Goal: Task Accomplishment & Management: Manage account settings

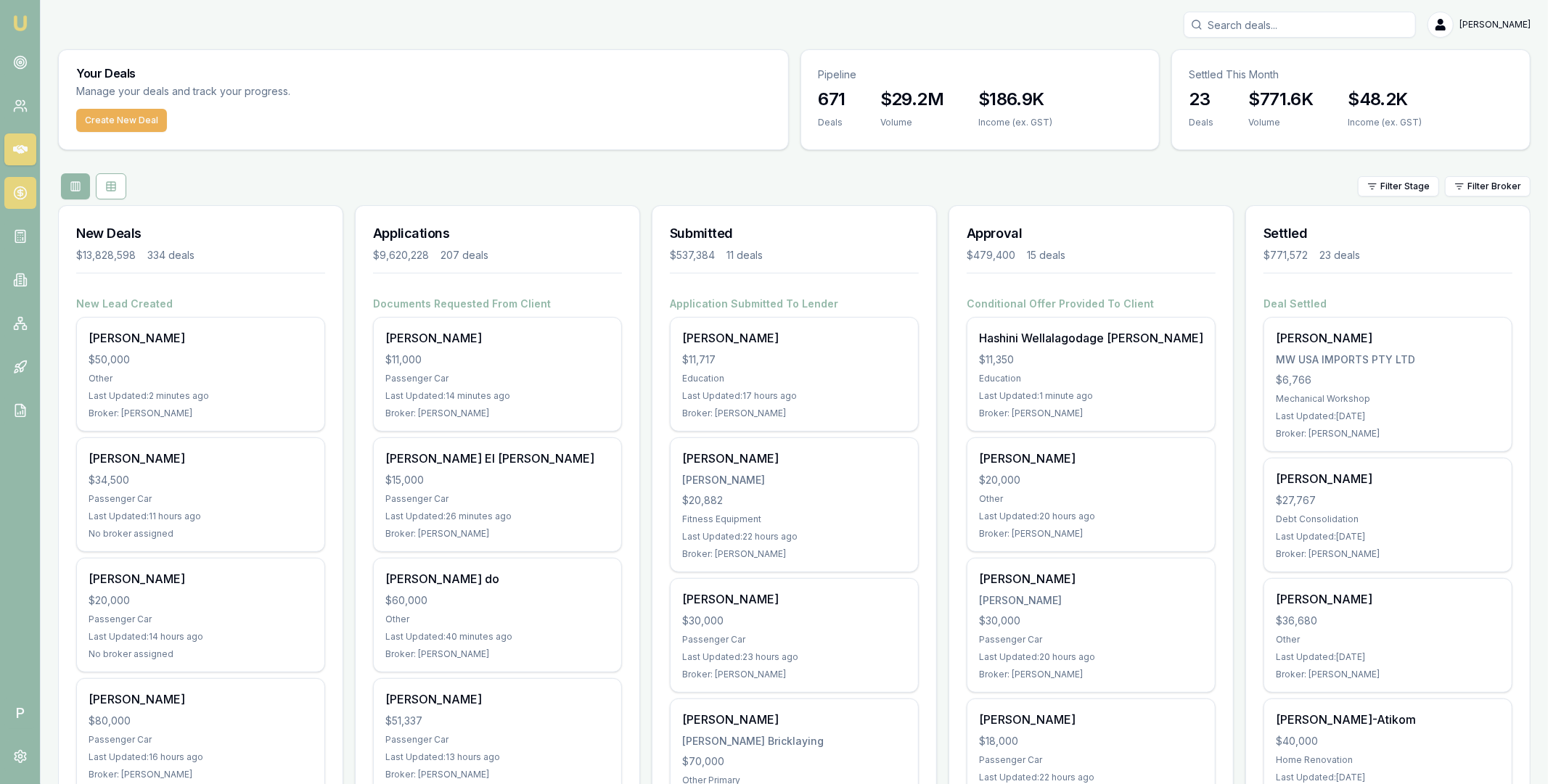
click at [26, 199] on icon at bounding box center [20, 192] width 14 height 14
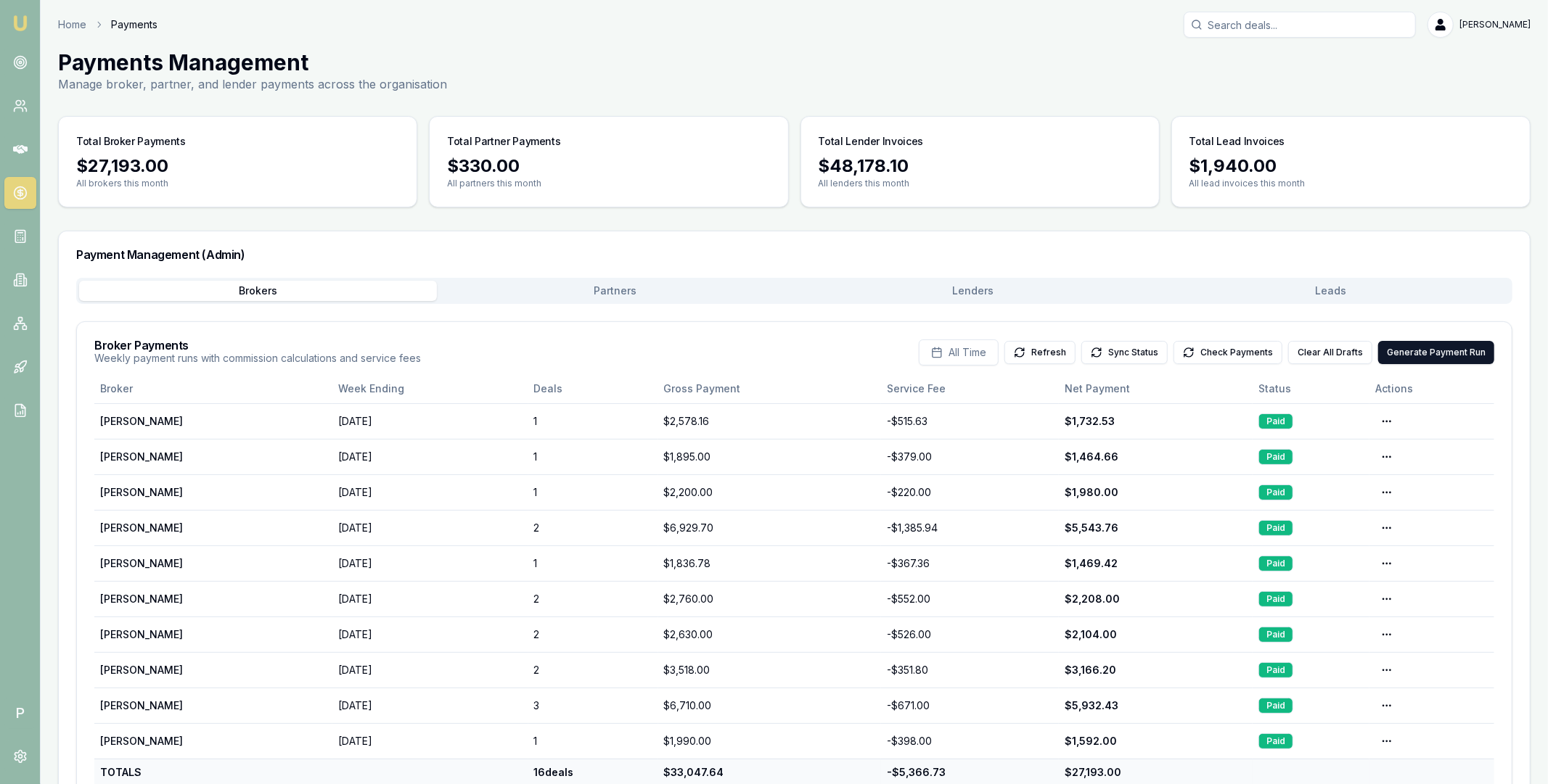
click at [963, 291] on button "Lenders" at bounding box center [974, 291] width 358 height 20
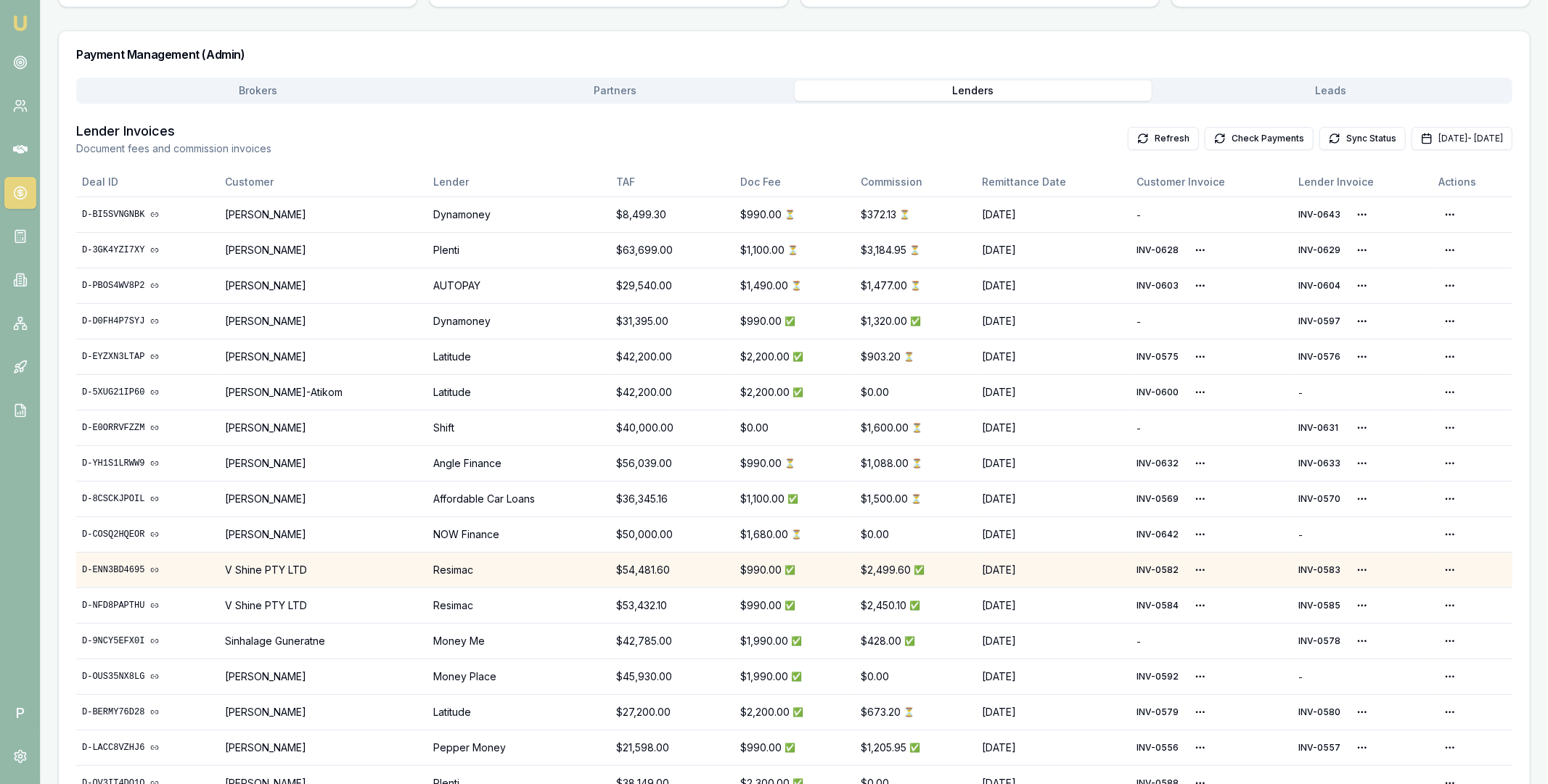
scroll to position [201, 0]
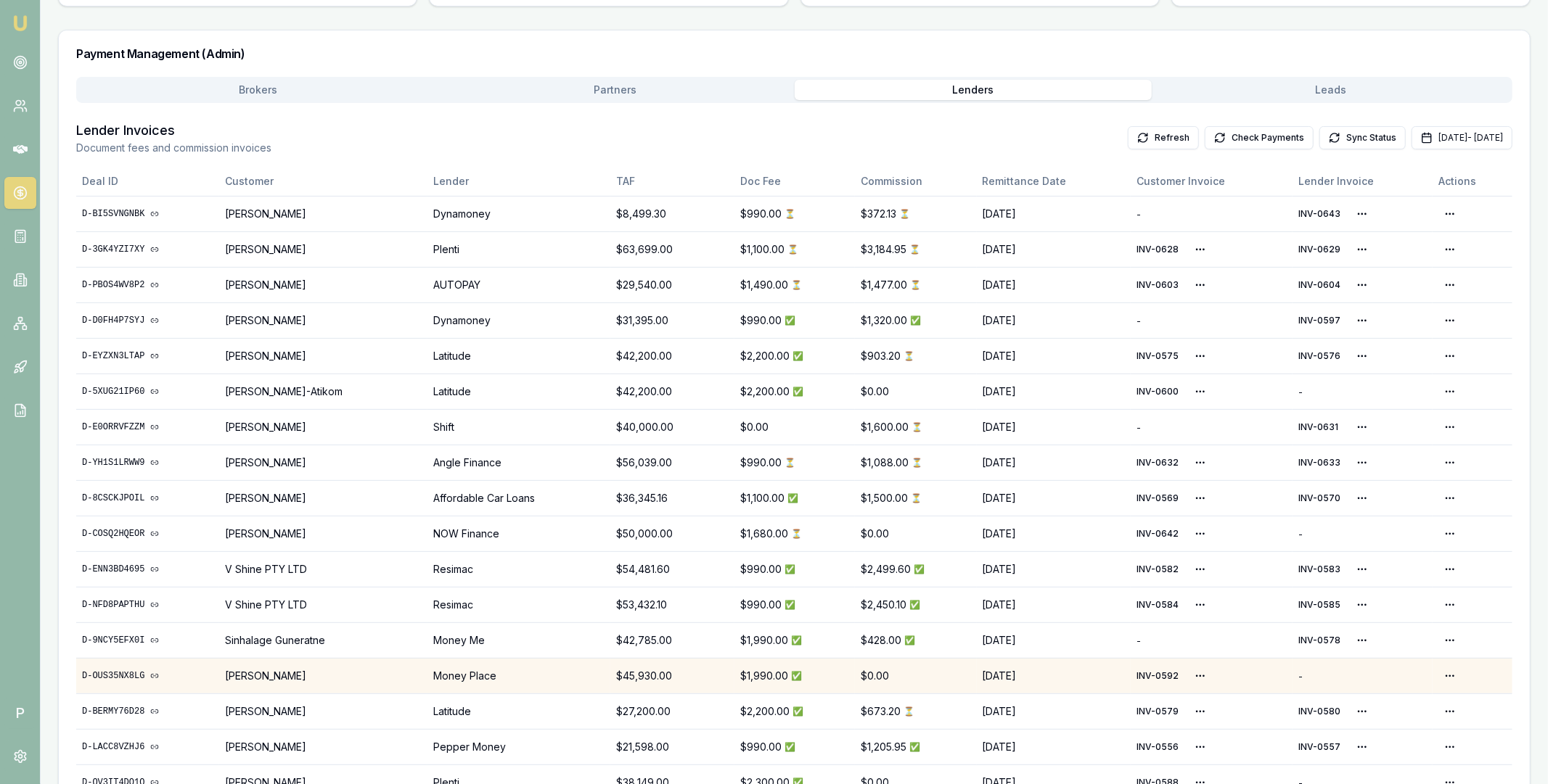
click at [128, 675] on link "D-OUS35NX8LG" at bounding box center [148, 675] width 131 height 11
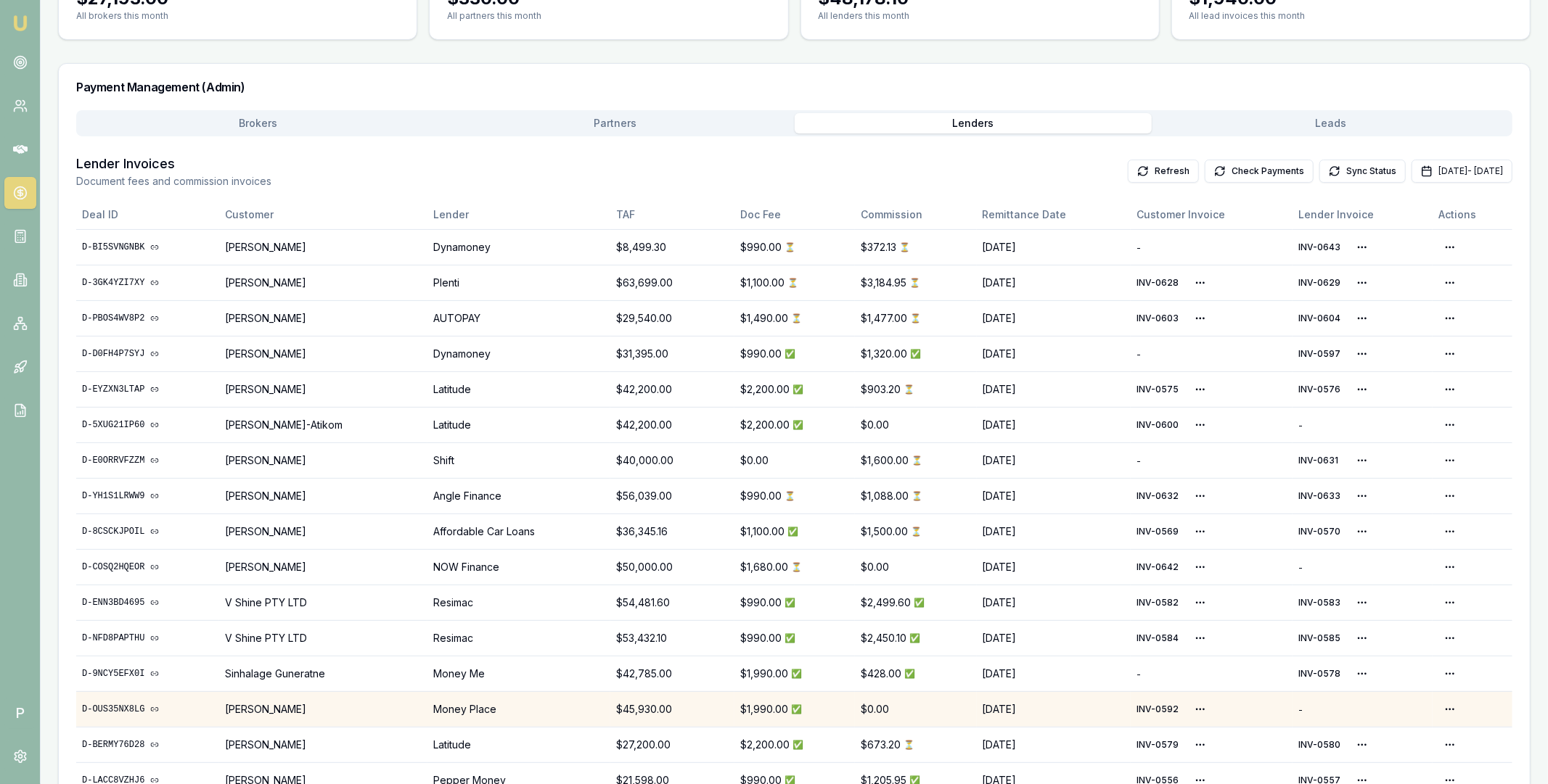
scroll to position [208, 0]
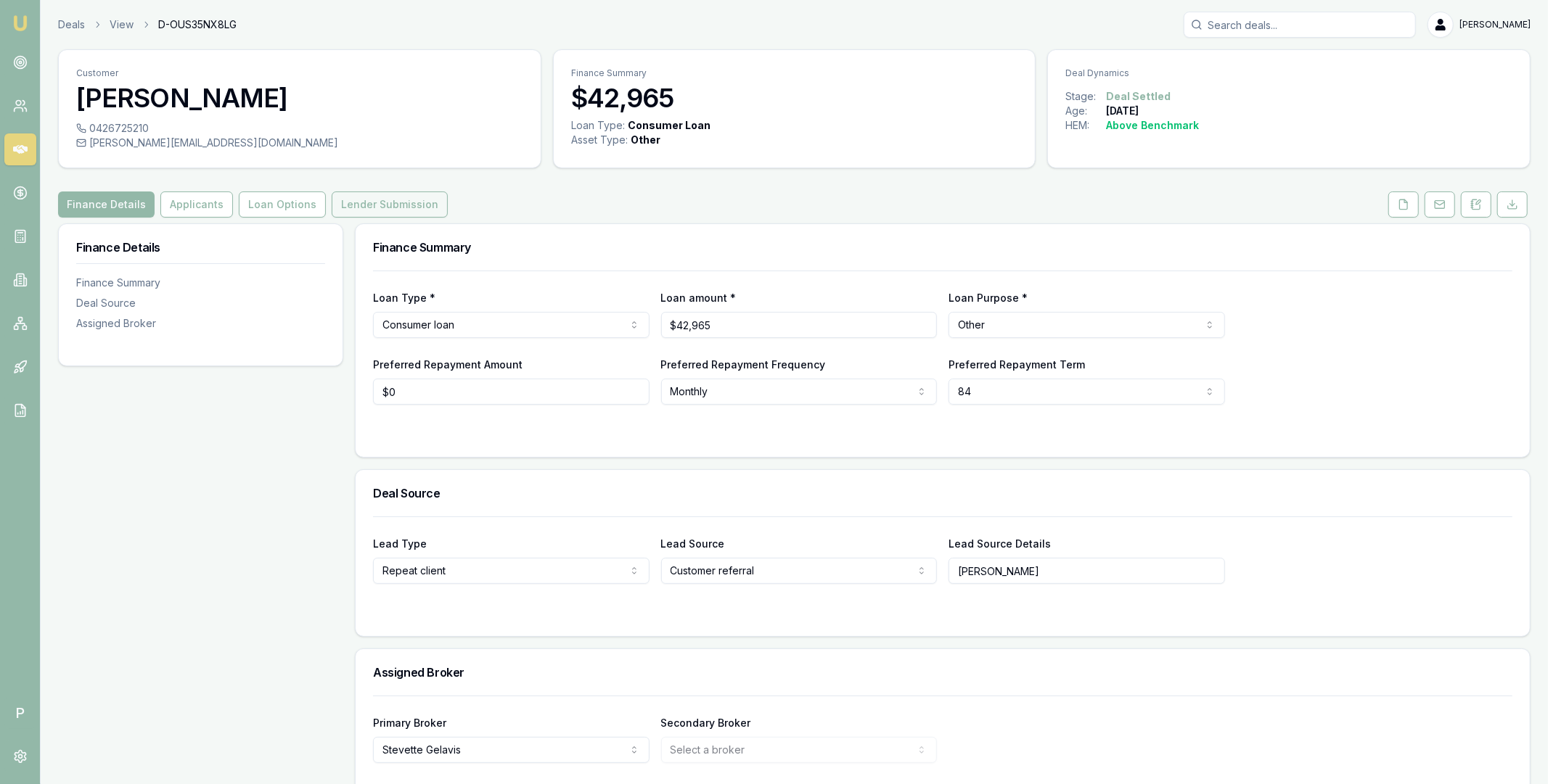
click at [341, 198] on button "Lender Submission" at bounding box center [389, 204] width 116 height 26
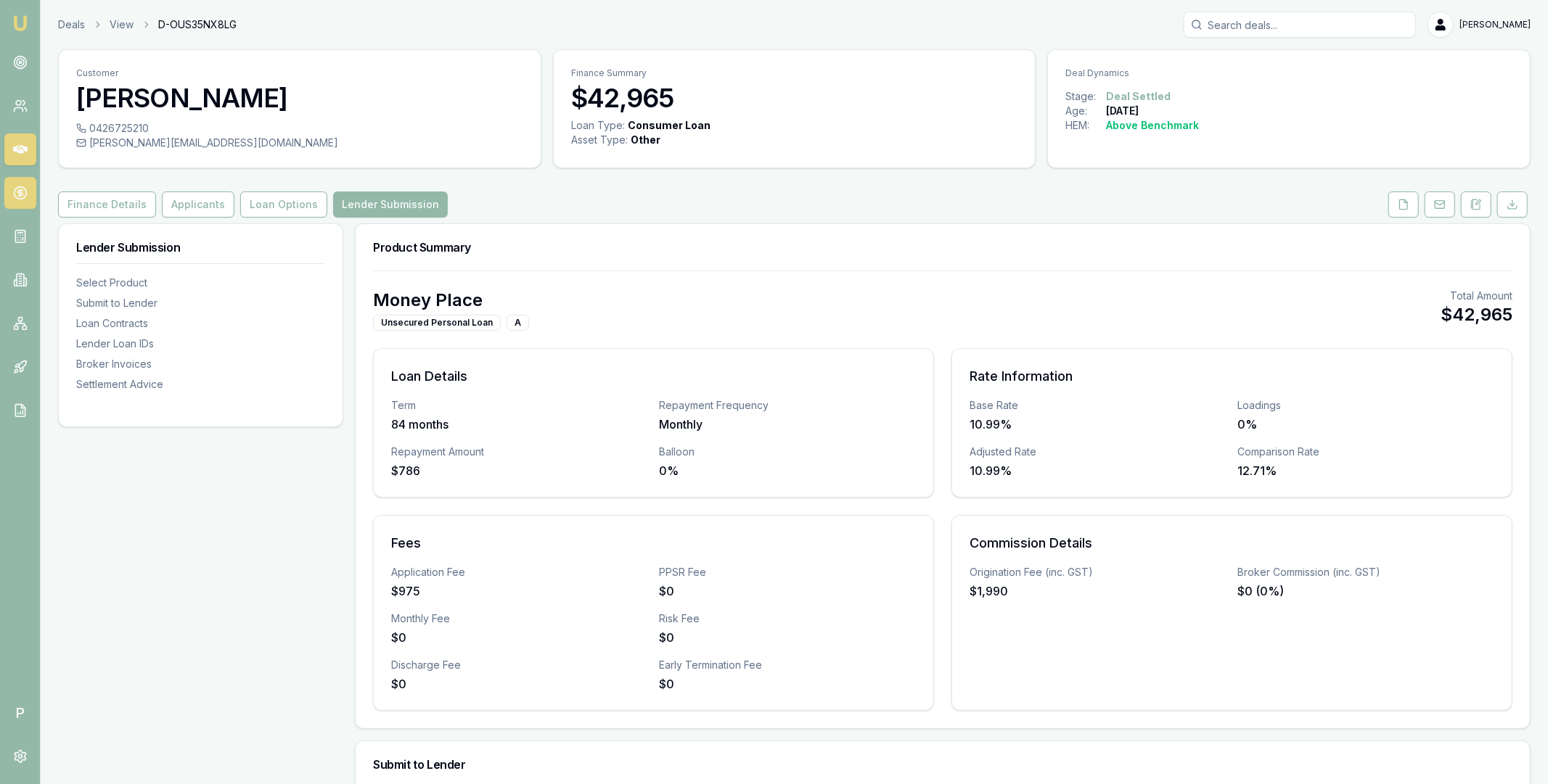
click at [22, 188] on icon at bounding box center [20, 192] width 14 height 14
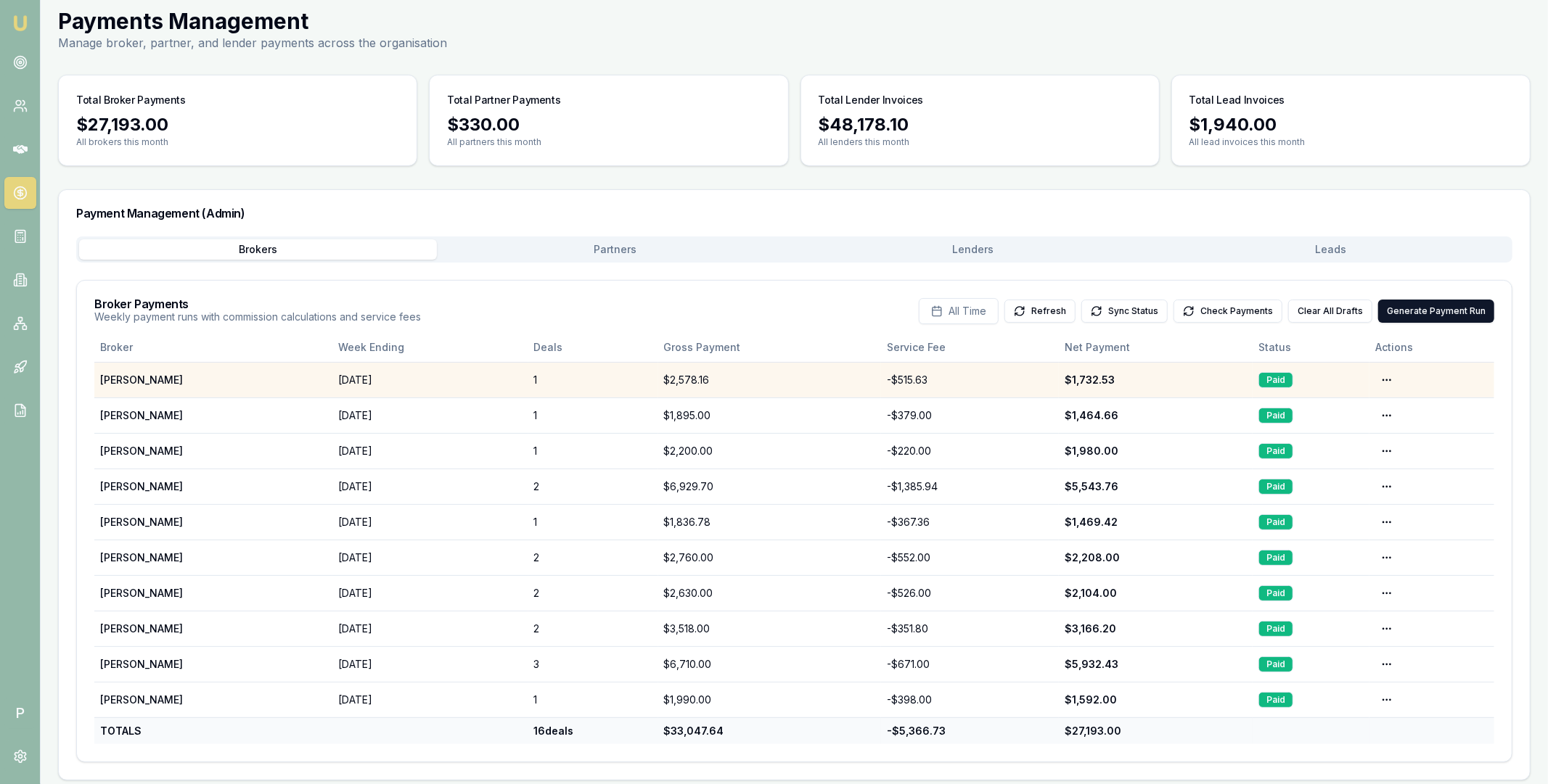
scroll to position [49, 0]
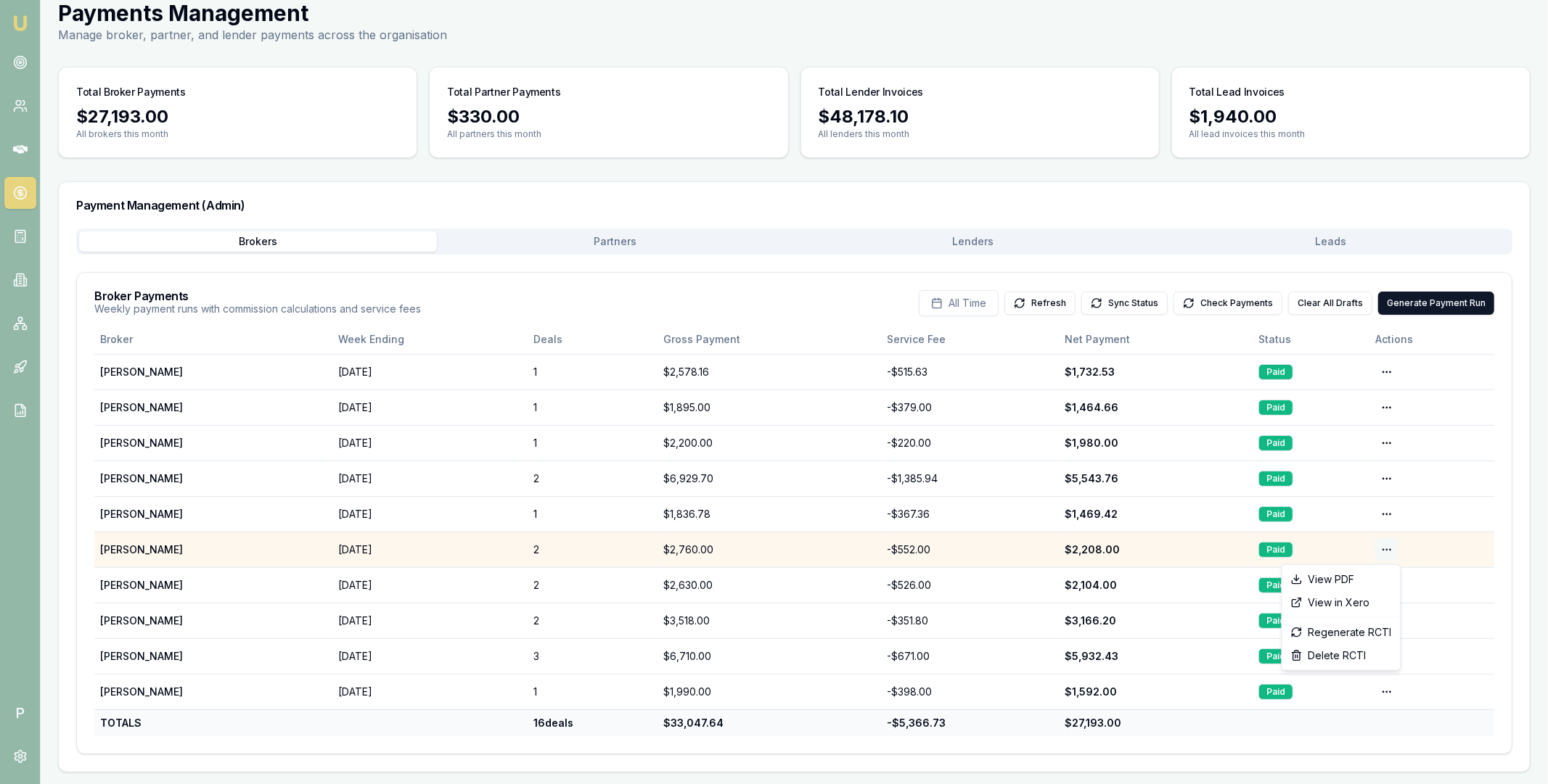
click at [1388, 549] on html "Emu Broker P Home Payments Matt Leeburn Toggle Menu Payments Management Manage …" at bounding box center [774, 343] width 1548 height 784
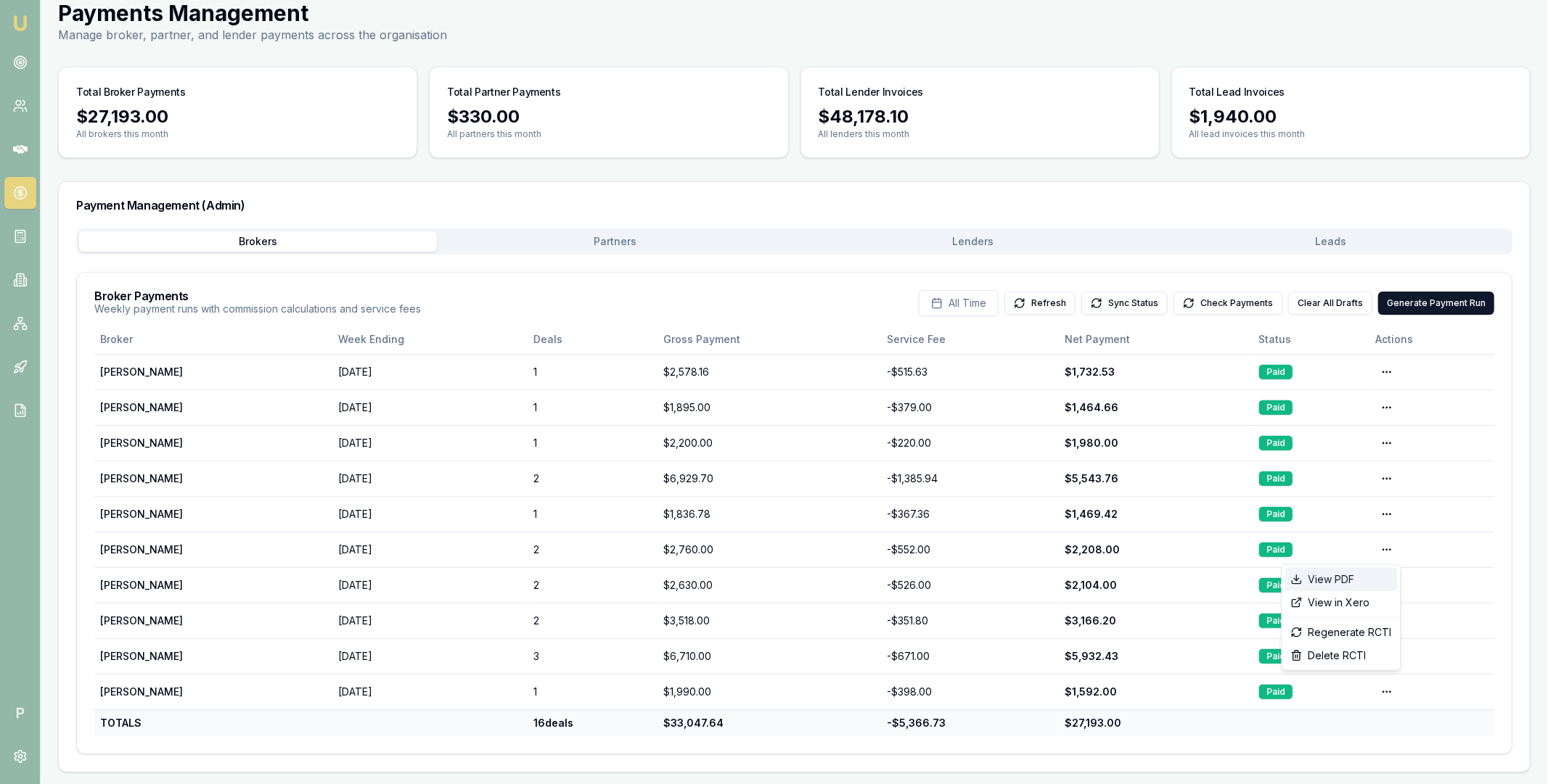
click at [1353, 574] on div "View PDF" at bounding box center [1341, 580] width 112 height 23
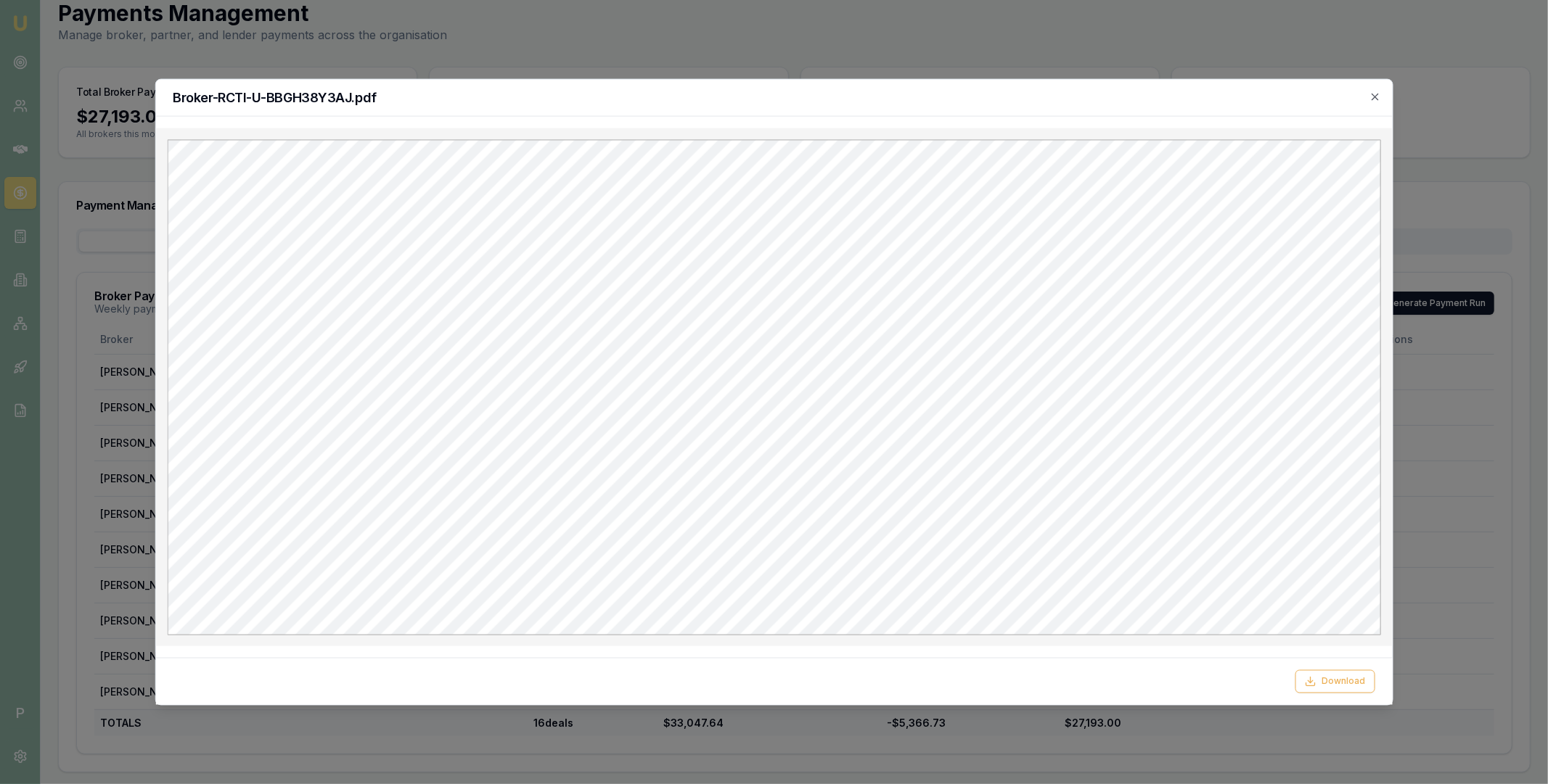
scroll to position [0, 0]
click at [1376, 99] on icon "button" at bounding box center [1374, 96] width 11 height 11
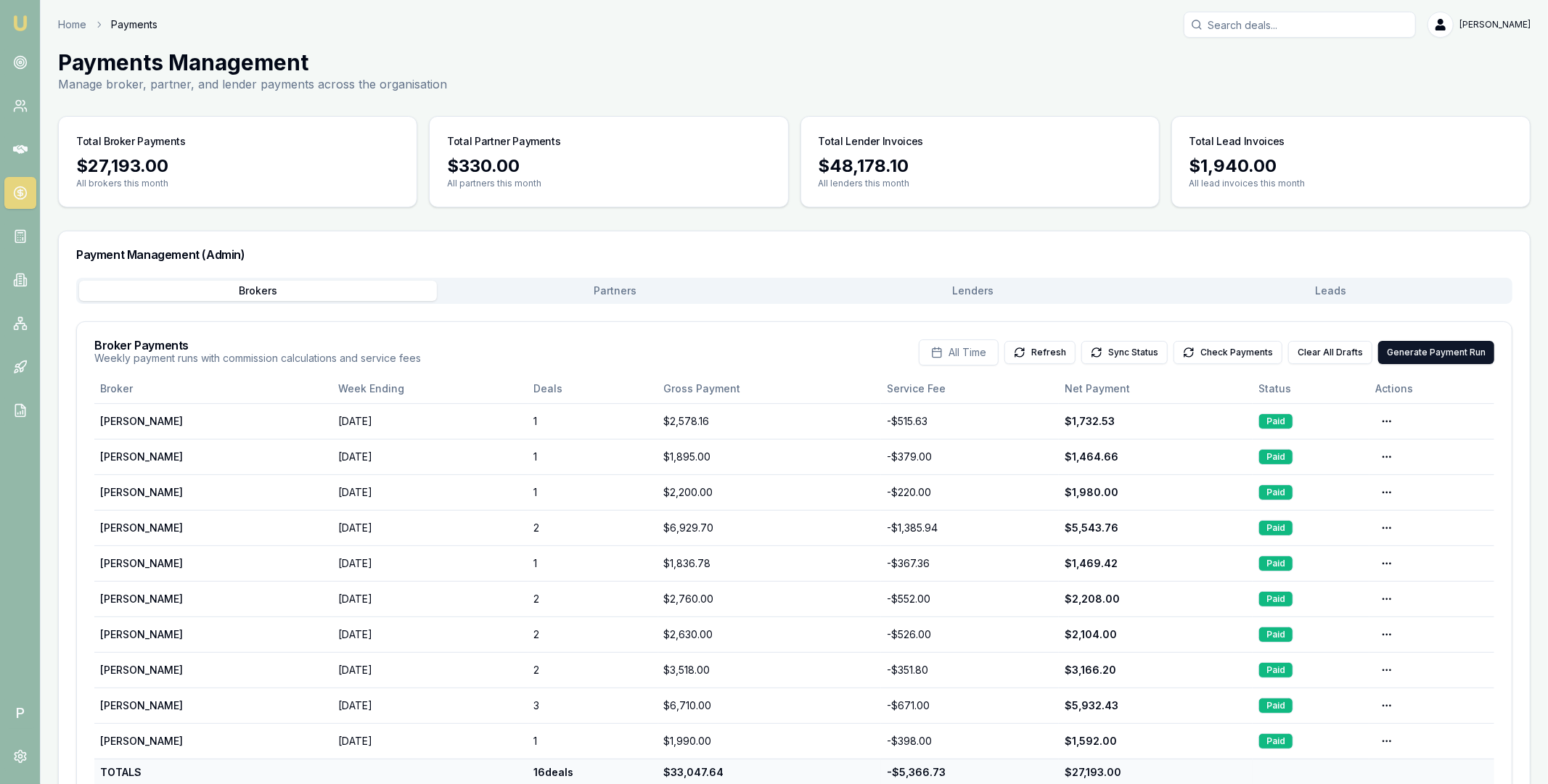
click at [952, 242] on div "Payment Management (Admin) Brokers Partners Lenders Leads Broker Payments Weekl…" at bounding box center [794, 527] width 1473 height 592
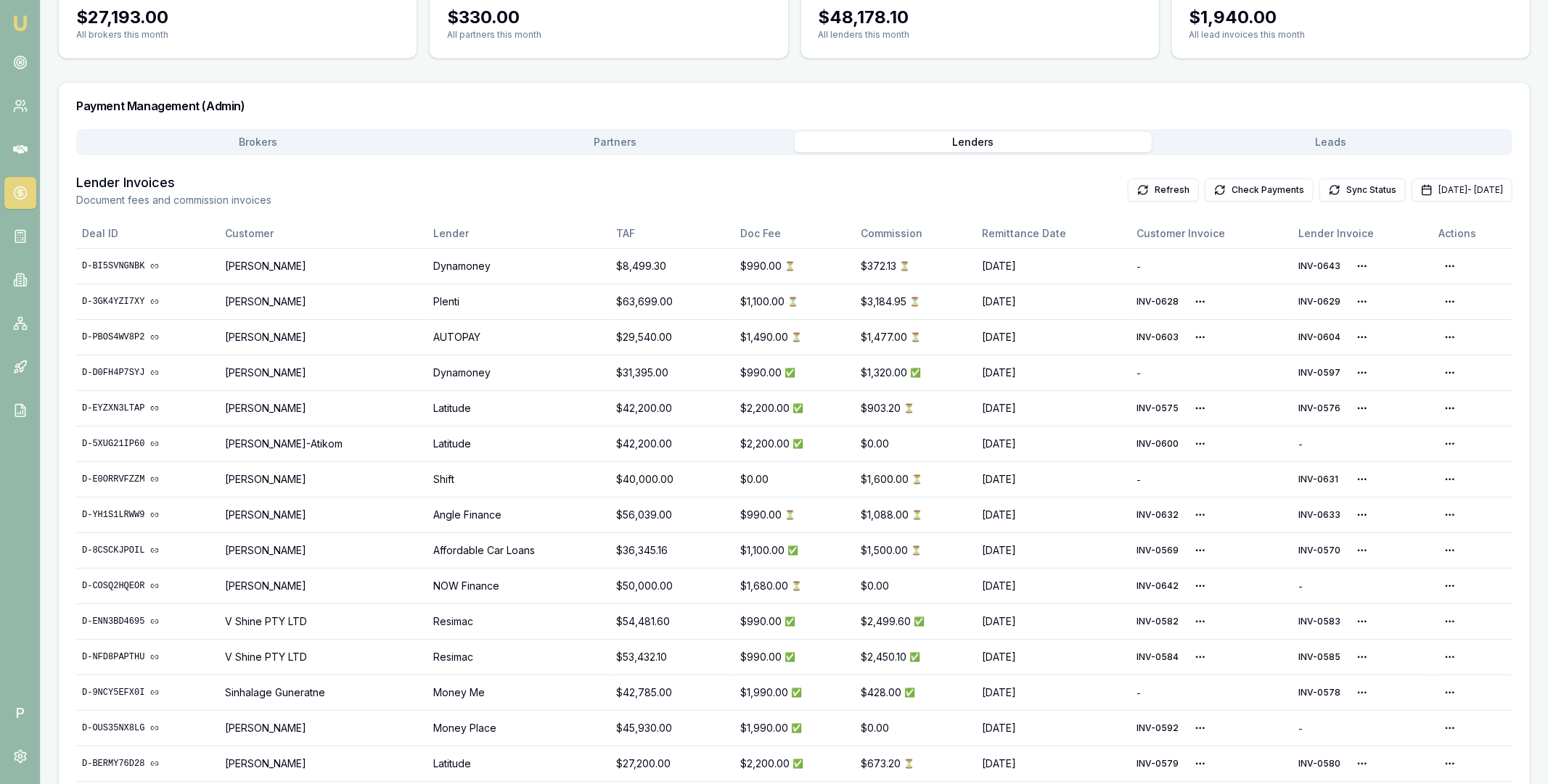
scroll to position [220, 0]
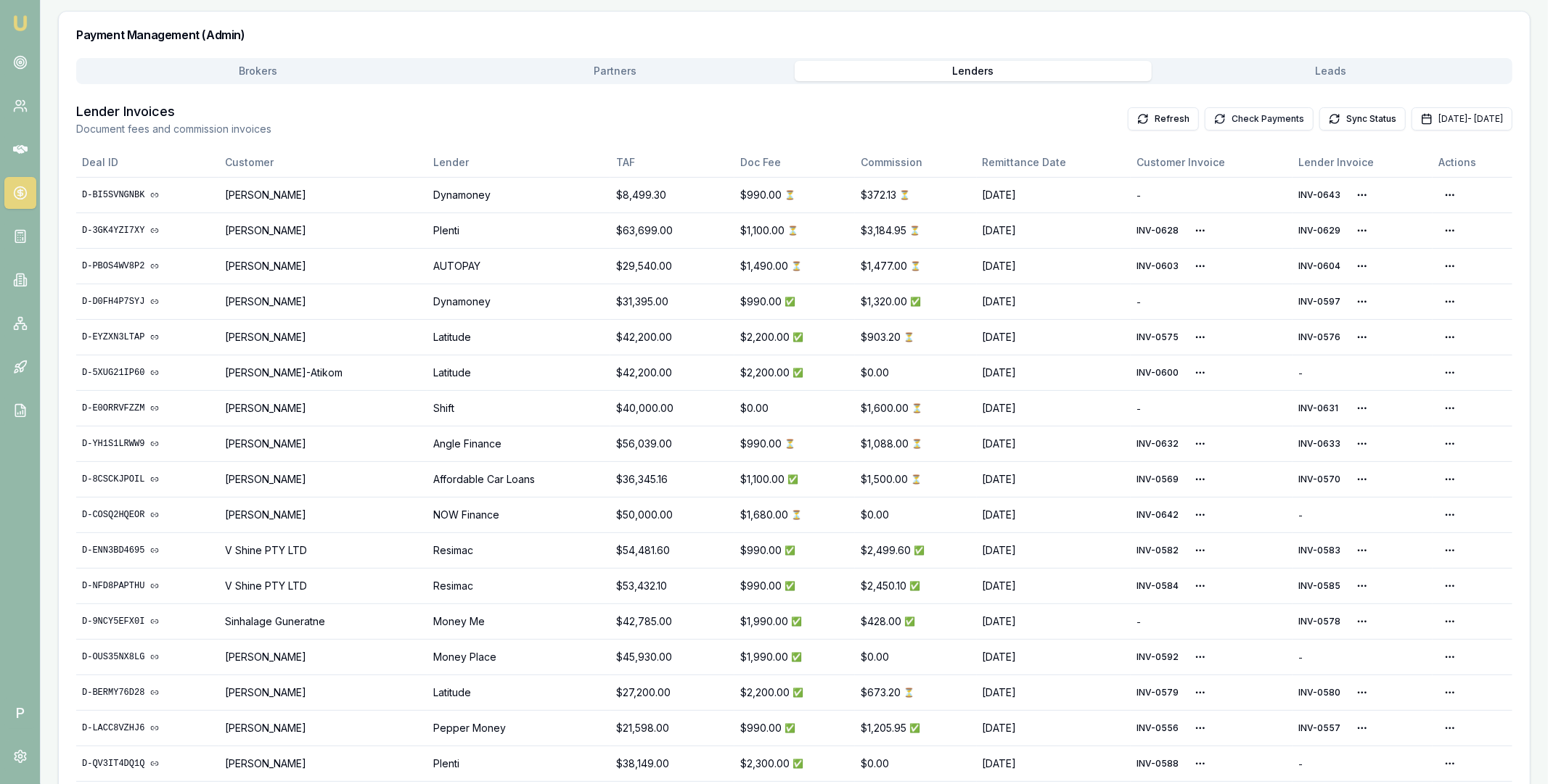
click at [1229, 115] on button "Check Payments" at bounding box center [1259, 118] width 109 height 23
click at [1216, 122] on button "Check Payments" at bounding box center [1259, 118] width 109 height 23
click at [1231, 120] on button "Check Payments" at bounding box center [1259, 118] width 109 height 23
click at [1205, 118] on button "Check Payments" at bounding box center [1259, 118] width 109 height 23
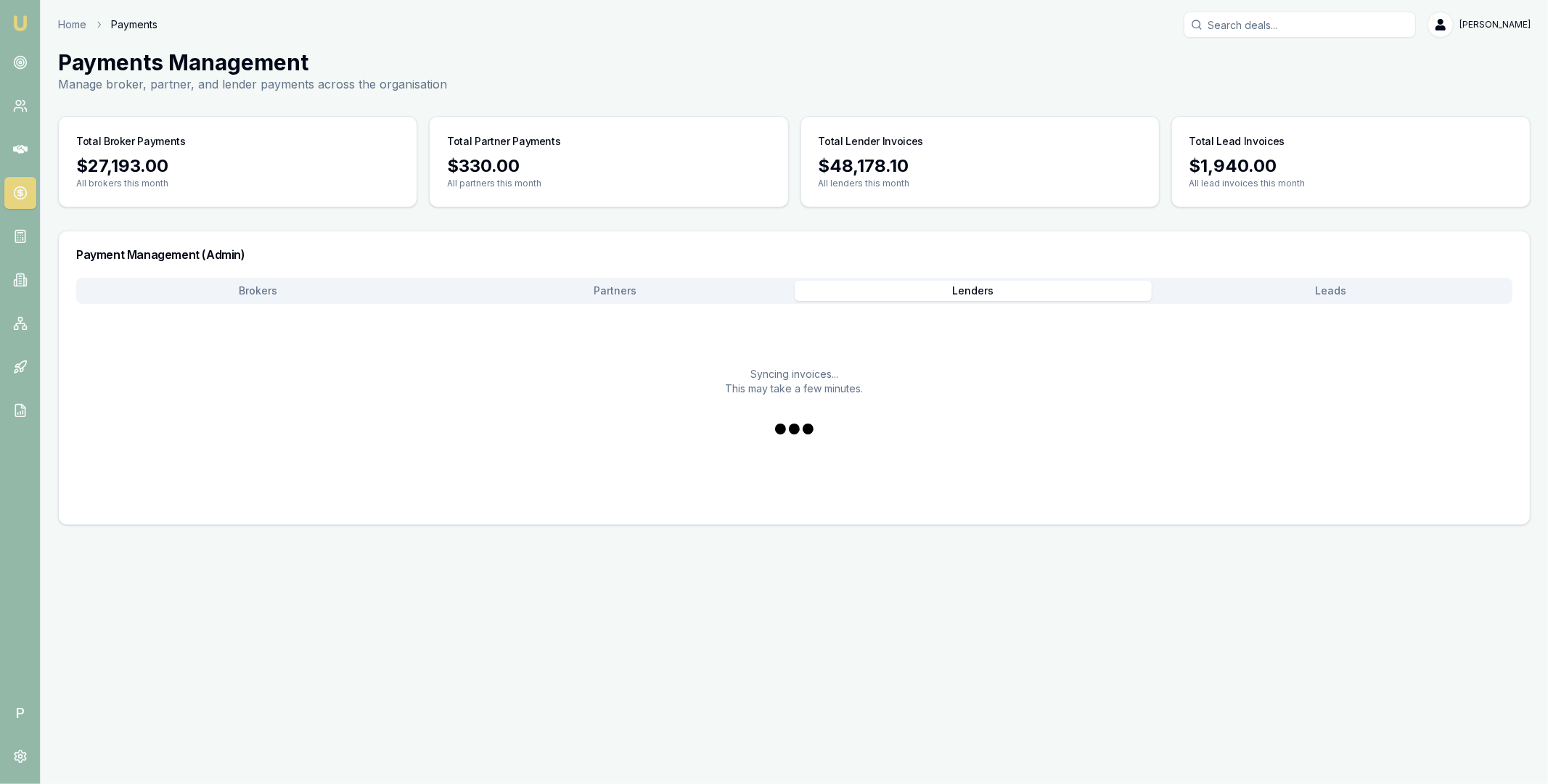
scroll to position [0, 0]
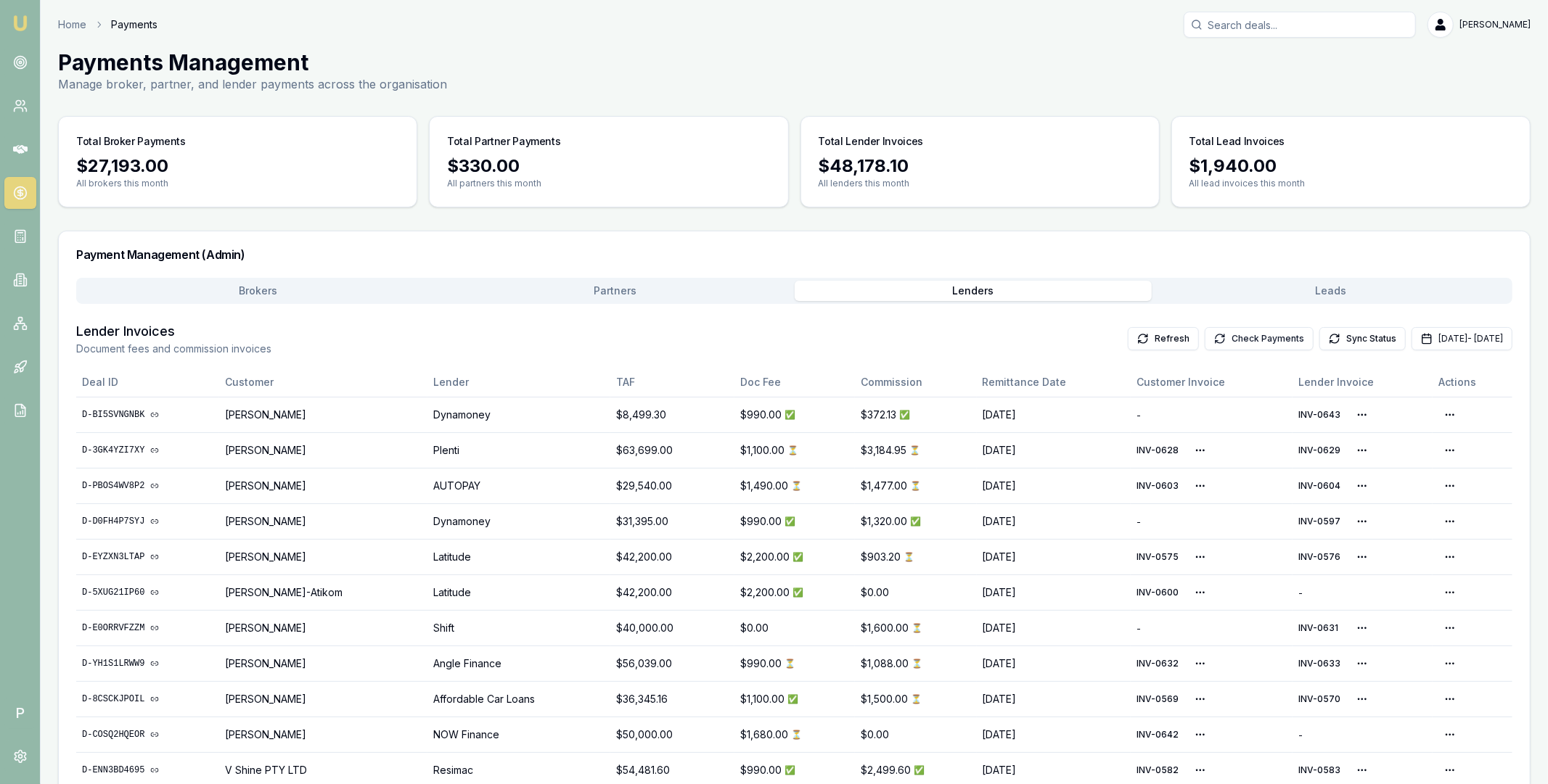
click at [1205, 336] on button "Check Payments" at bounding box center [1259, 339] width 109 height 23
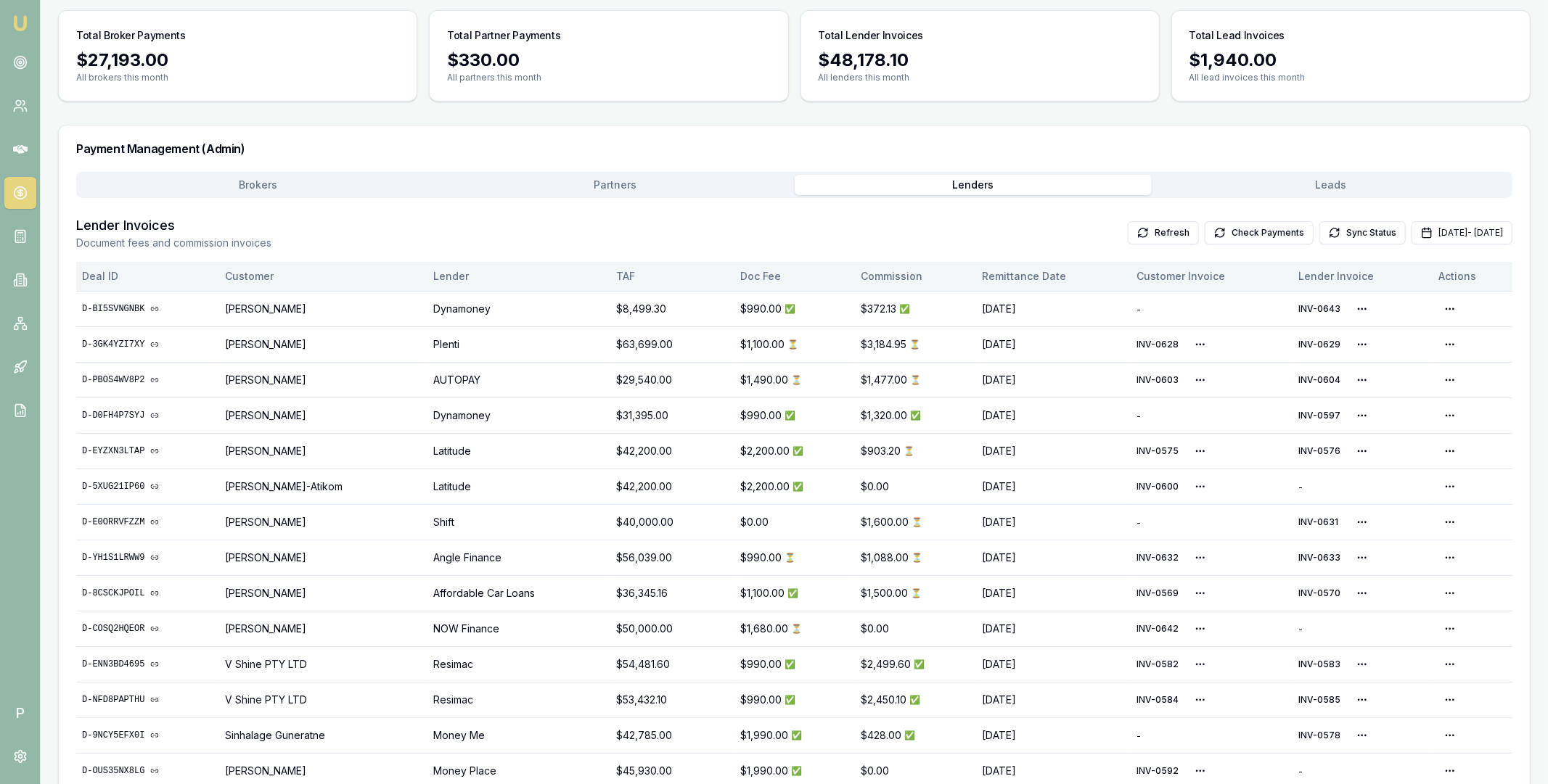
scroll to position [111, 0]
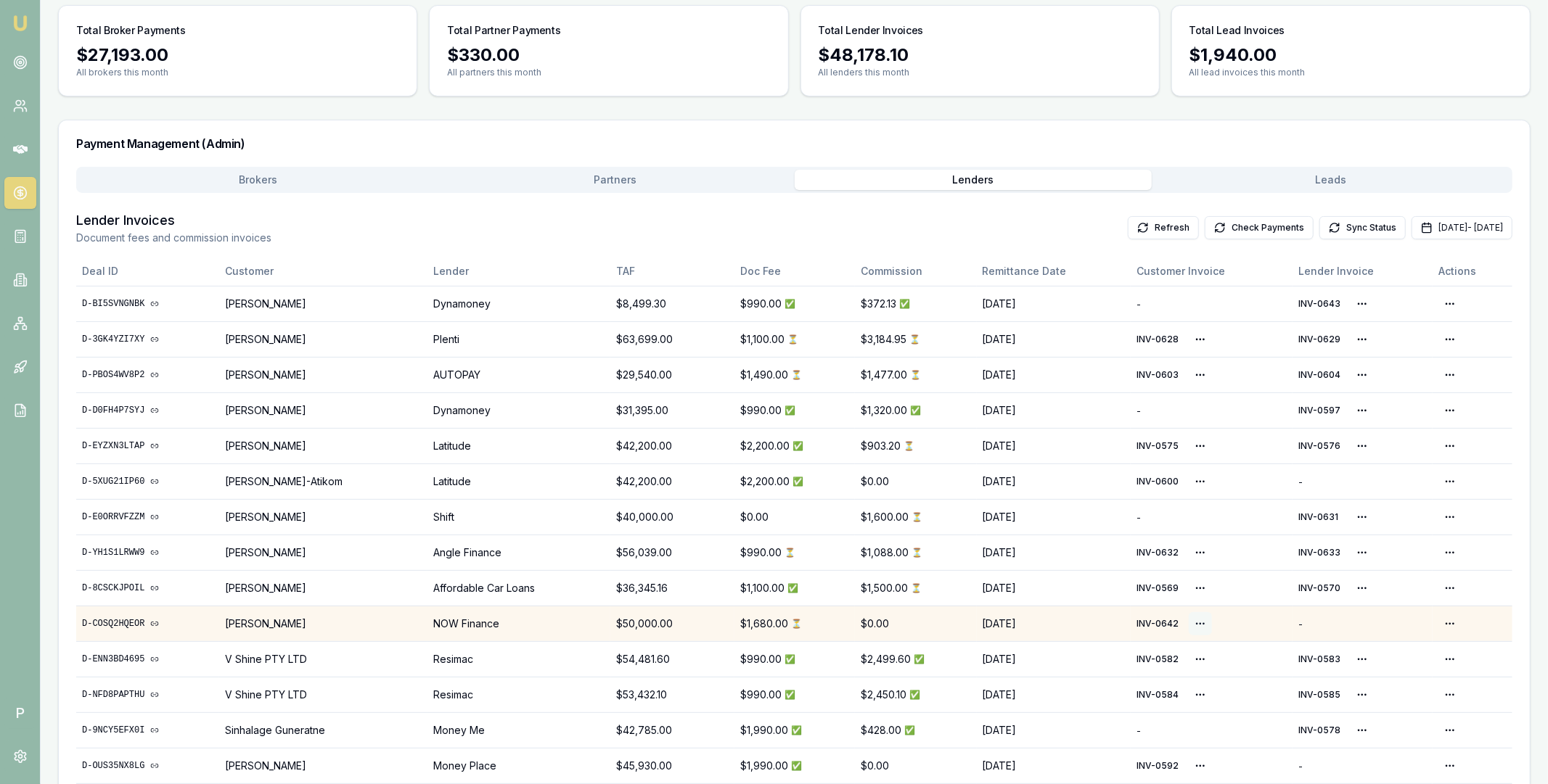
click at [1201, 625] on html "Emu Broker P Home Payments Matt Leeburn Toggle Menu Payments Management Manage …" at bounding box center [774, 281] width 1548 height 784
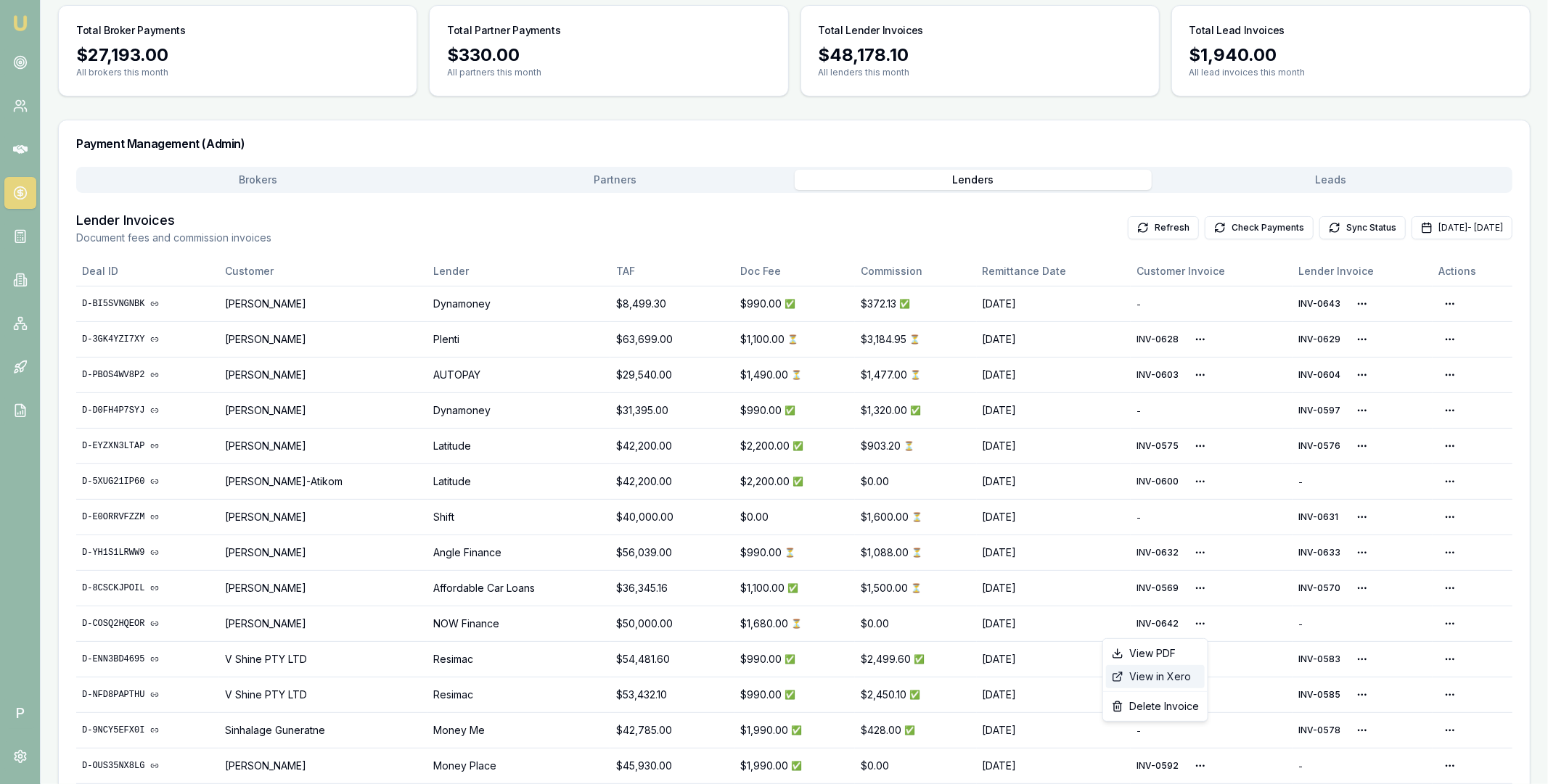
click at [1167, 673] on div "View in Xero" at bounding box center [1155, 677] width 99 height 23
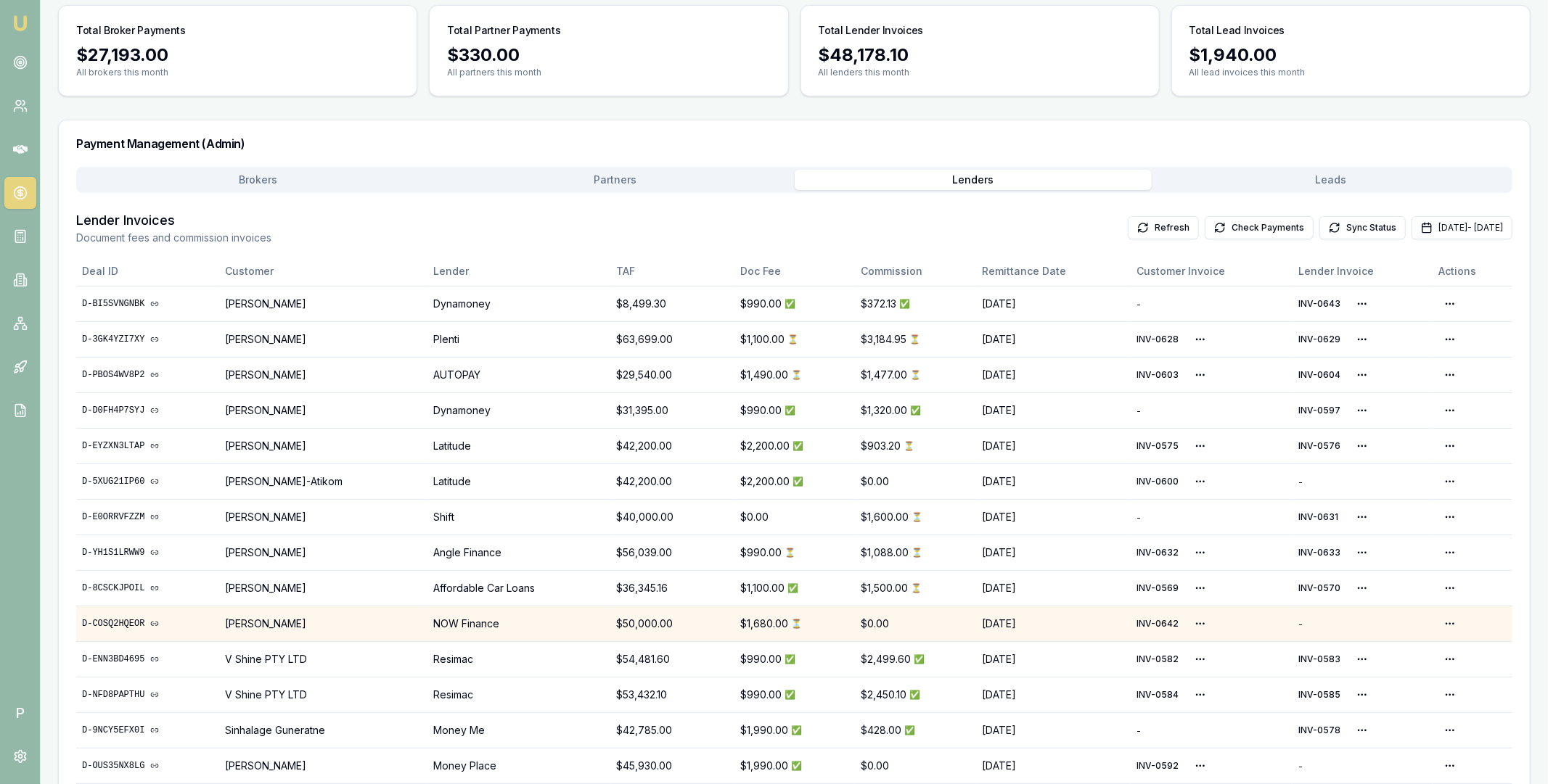
click at [128, 622] on link "D-COSQ2HQEOR" at bounding box center [148, 623] width 131 height 11
click at [1196, 622] on html "Emu Broker P Home Payments Matt Leeburn Toggle Menu Payments Management Manage …" at bounding box center [774, 281] width 1548 height 784
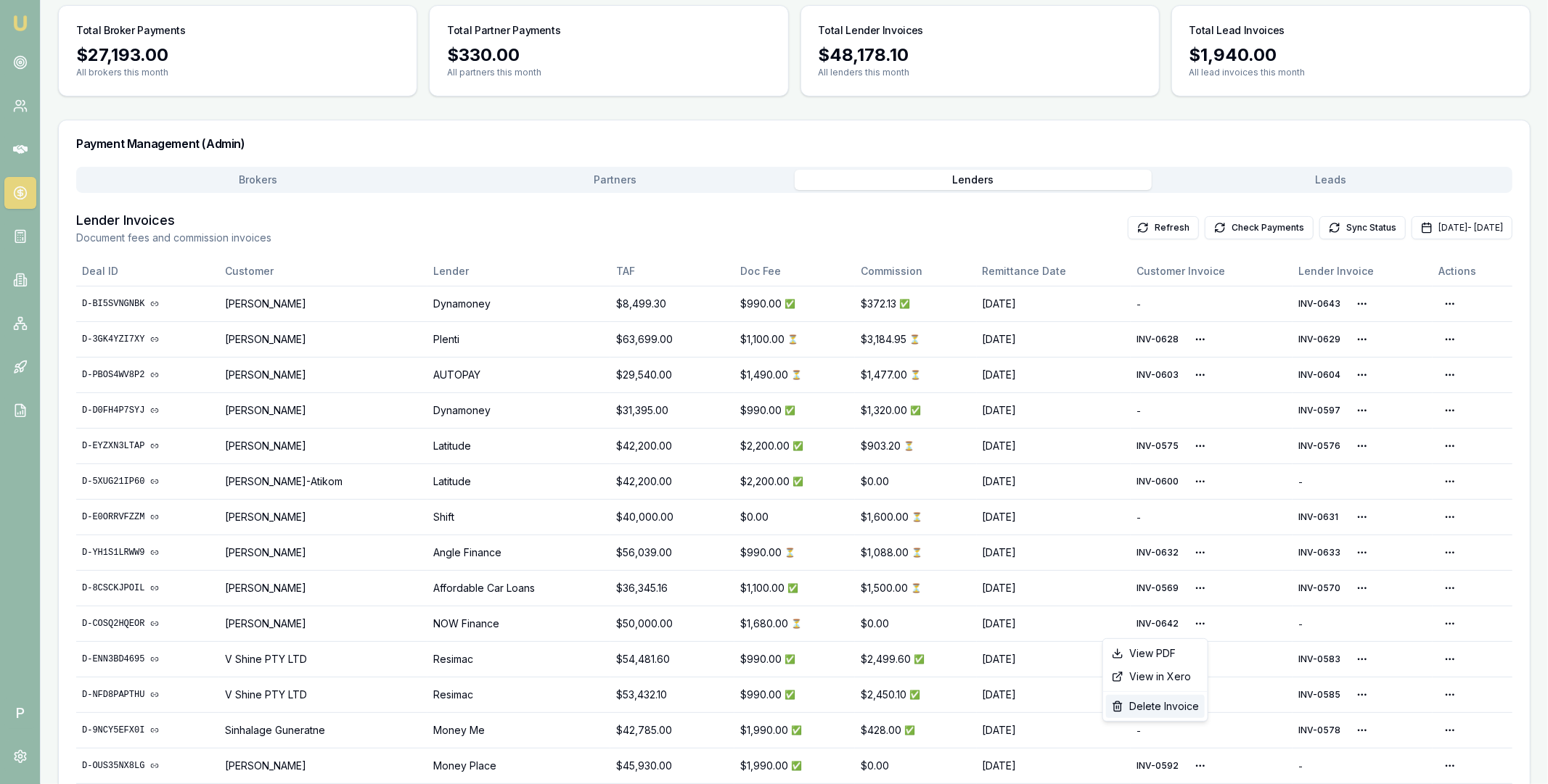
click at [1165, 705] on div "Delete Invoice" at bounding box center [1155, 706] width 99 height 23
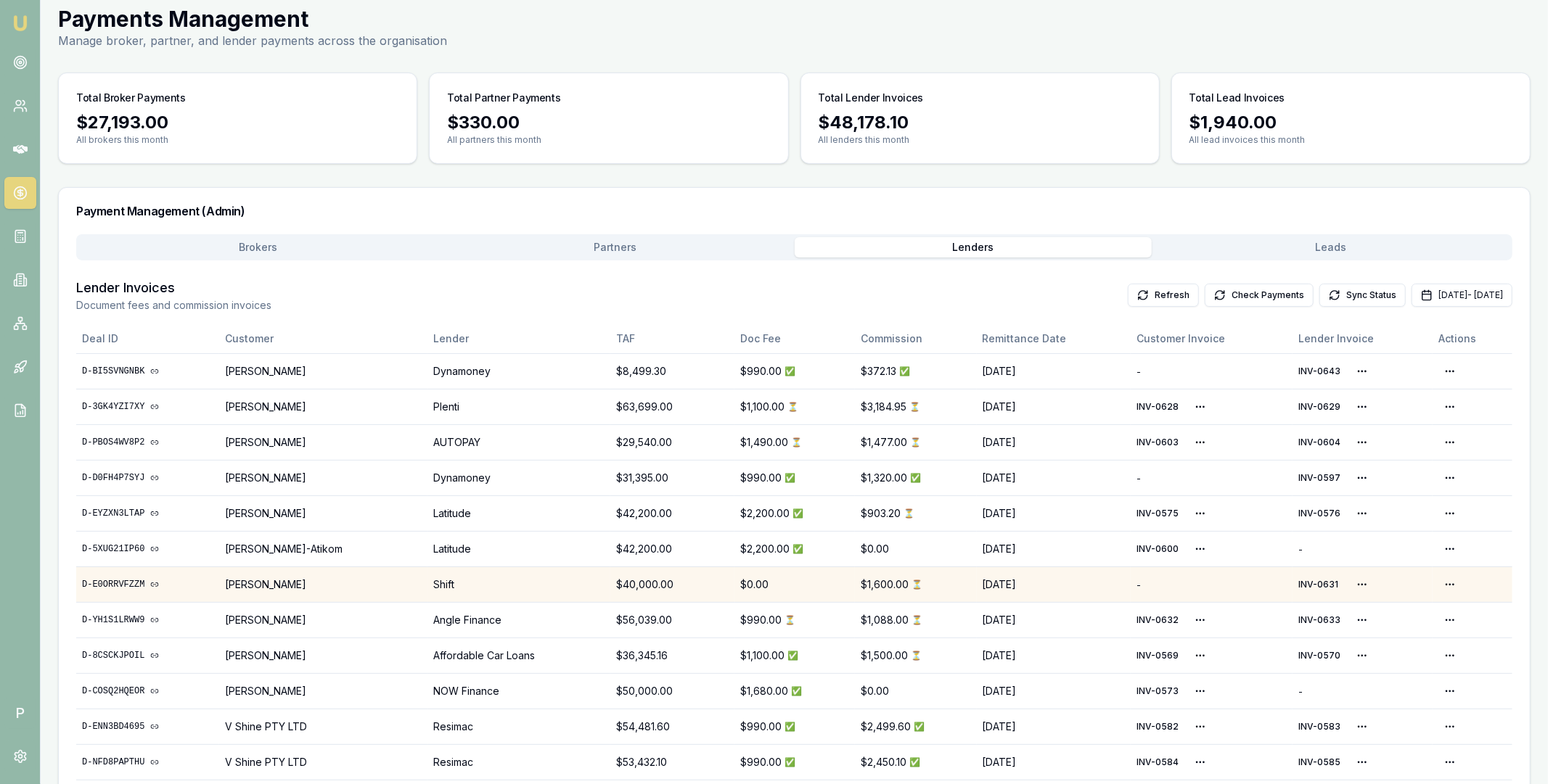
scroll to position [84, 0]
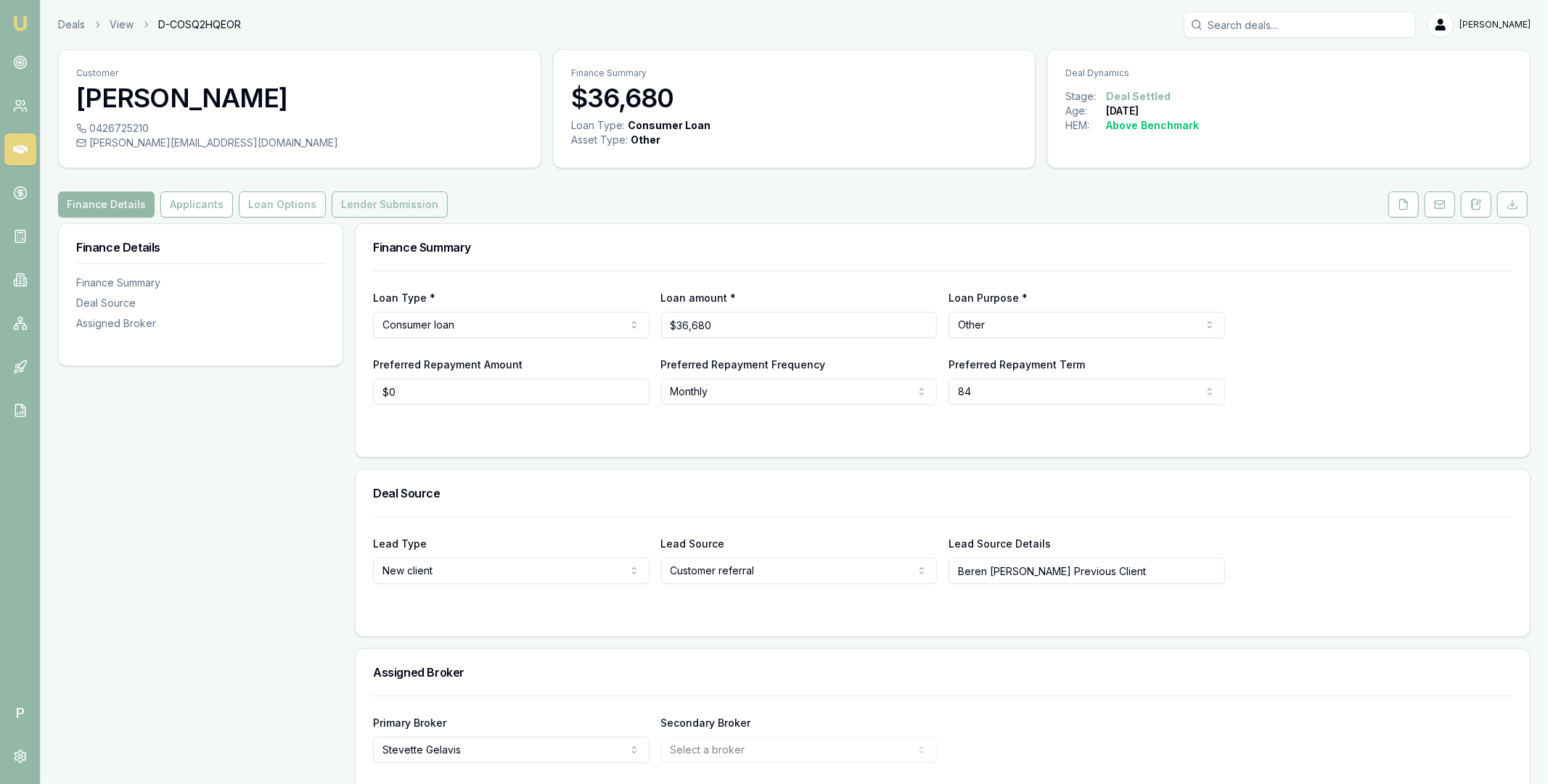
click at [355, 201] on button "Lender Submission" at bounding box center [389, 204] width 116 height 26
